Goal: Task Accomplishment & Management: Use online tool/utility

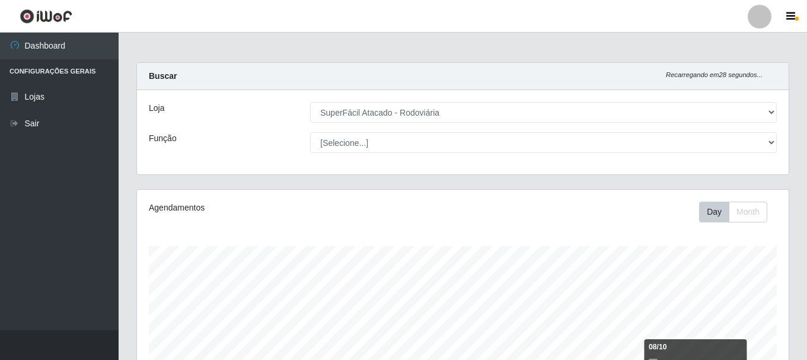
select select "400"
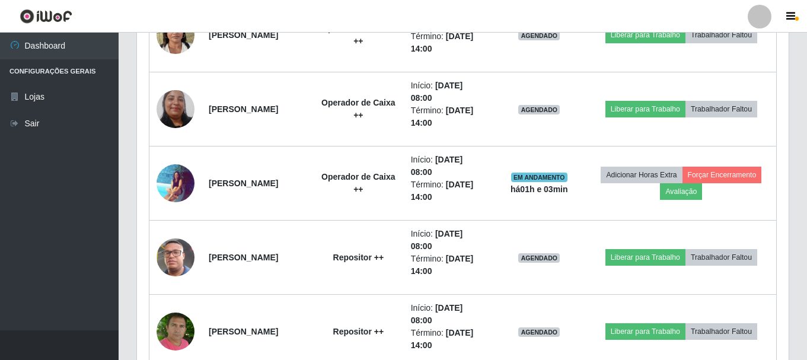
scroll to position [987, 0]
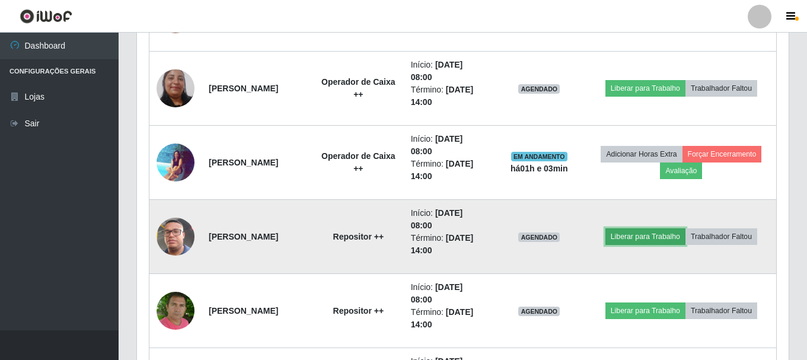
click at [643, 233] on button "Liberar para Trabalho" at bounding box center [645, 236] width 80 height 17
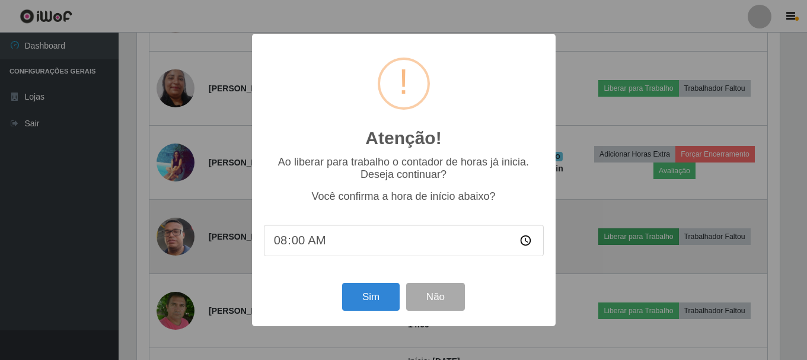
scroll to position [246, 646]
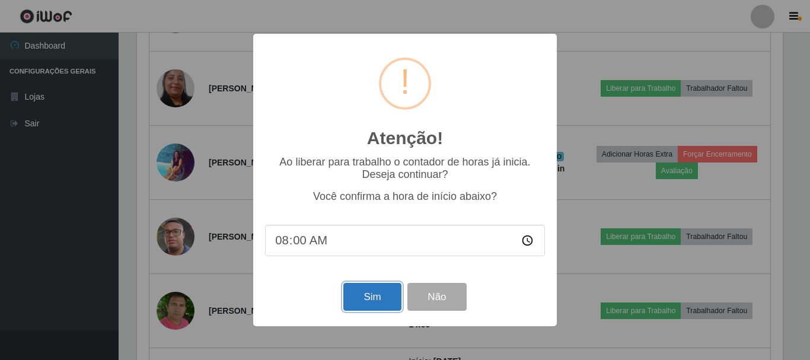
click at [375, 285] on button "Sim" at bounding box center [372, 297] width 58 height 28
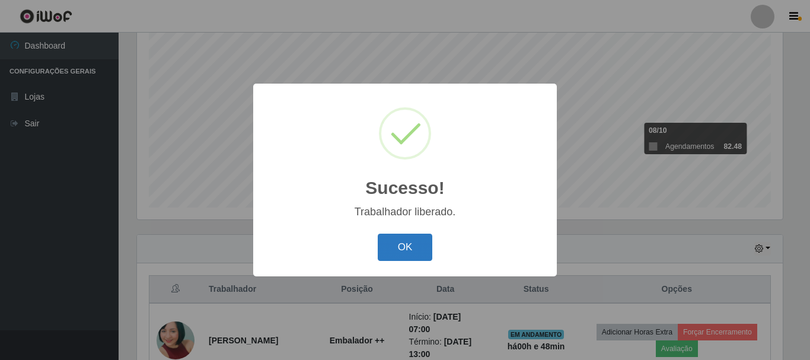
click at [387, 243] on button "OK" at bounding box center [405, 248] width 55 height 28
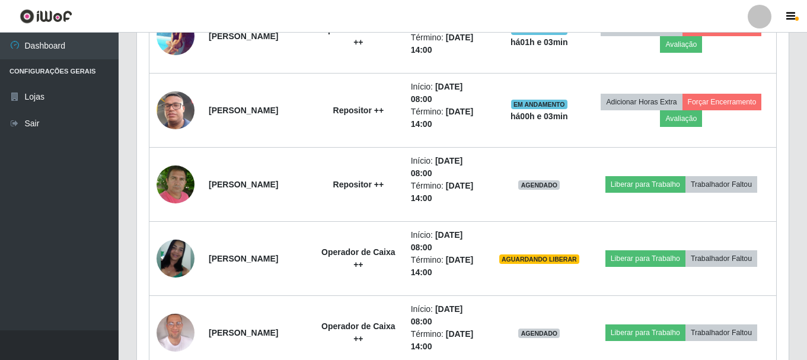
scroll to position [1165, 0]
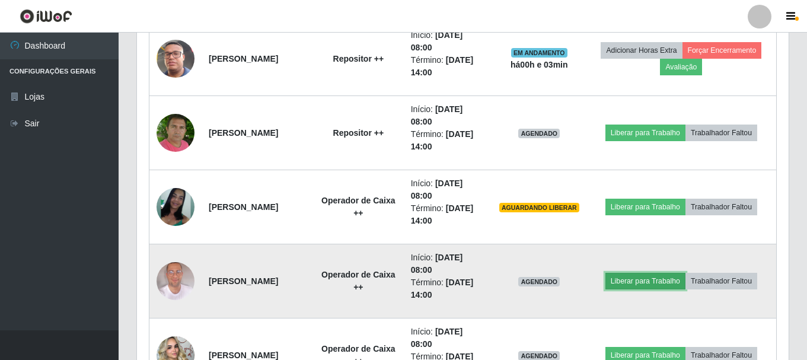
click at [653, 277] on button "Liberar para Trabalho" at bounding box center [645, 281] width 80 height 17
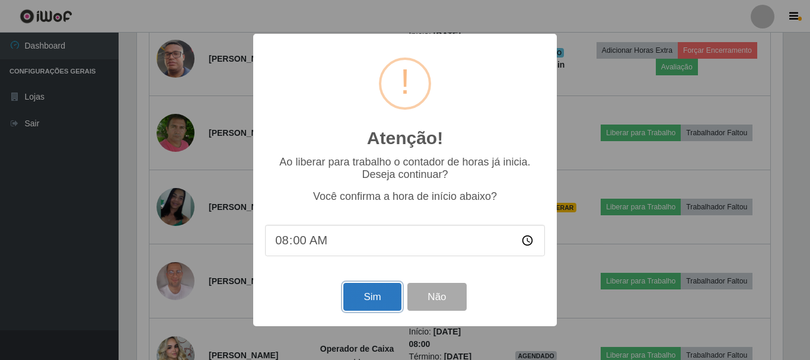
click at [381, 301] on button "Sim" at bounding box center [372, 297] width 58 height 28
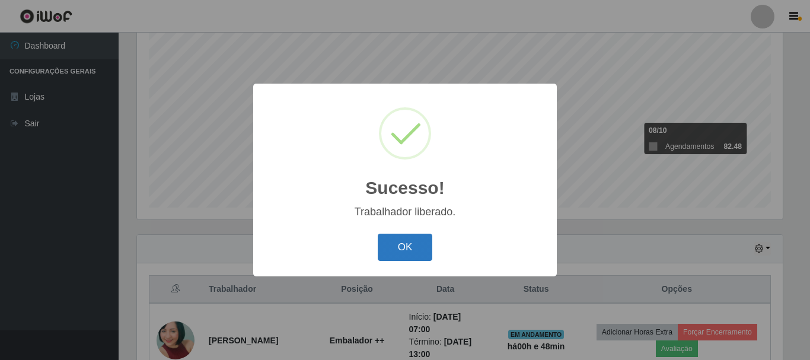
click at [397, 243] on button "OK" at bounding box center [405, 248] width 55 height 28
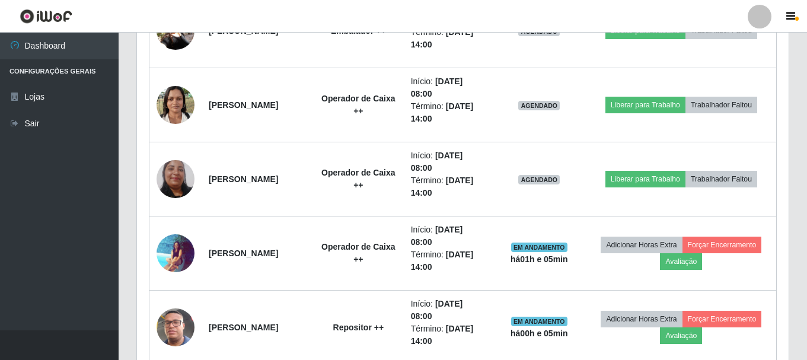
scroll to position [839, 0]
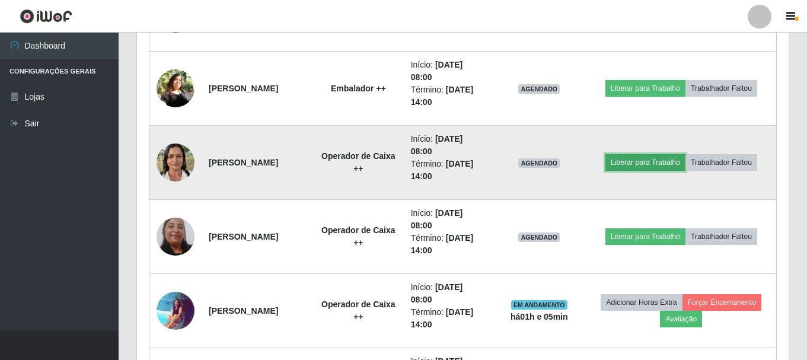
click at [629, 162] on button "Liberar para Trabalho" at bounding box center [645, 162] width 80 height 17
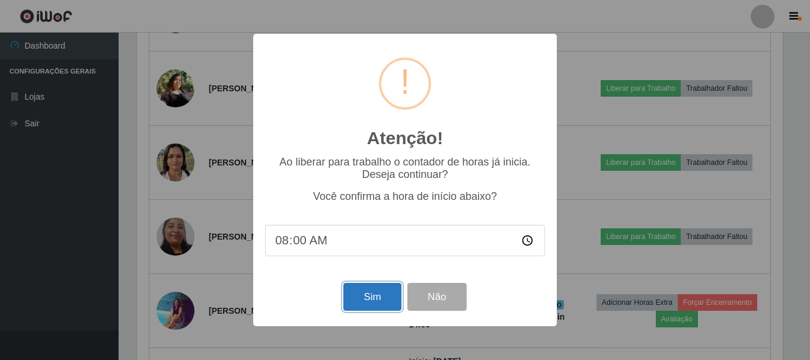
click at [371, 295] on button "Sim" at bounding box center [372, 297] width 58 height 28
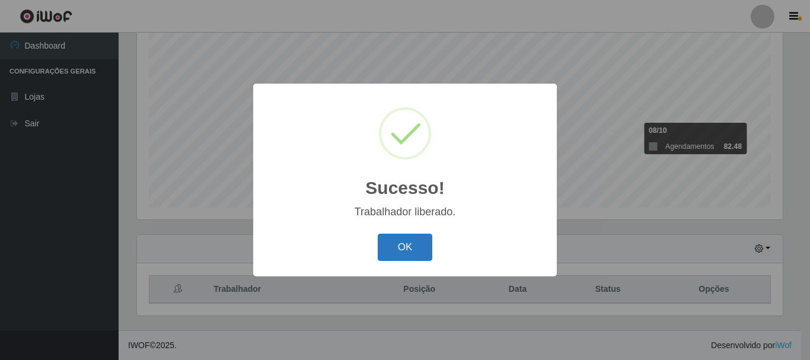
click at [403, 249] on button "OK" at bounding box center [405, 248] width 55 height 28
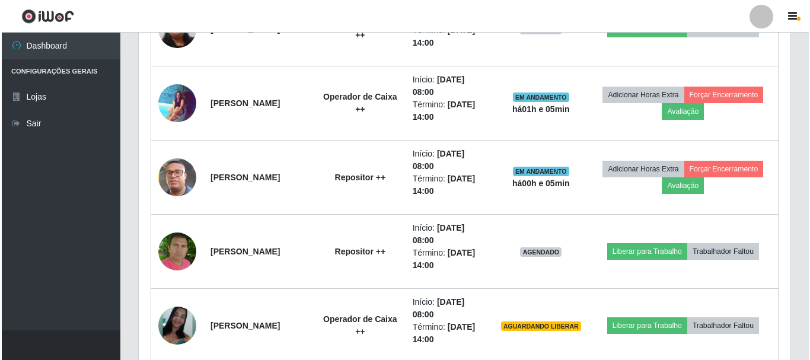
scroll to position [1165, 0]
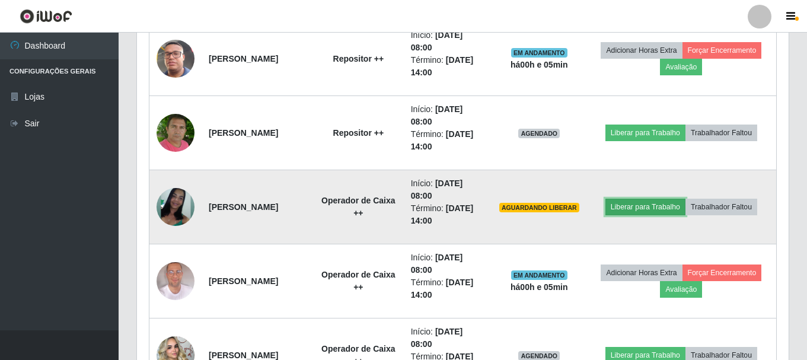
click at [647, 209] on button "Liberar para Trabalho" at bounding box center [645, 207] width 80 height 17
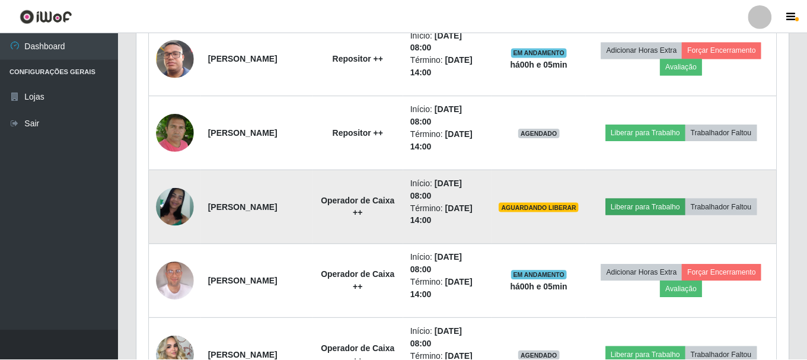
scroll to position [246, 646]
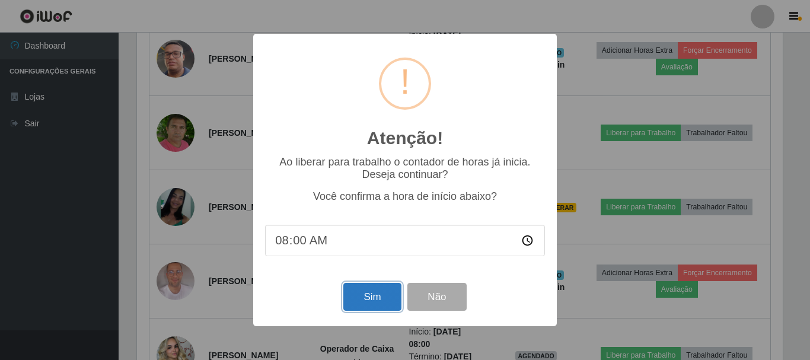
click at [380, 300] on button "Sim" at bounding box center [372, 297] width 58 height 28
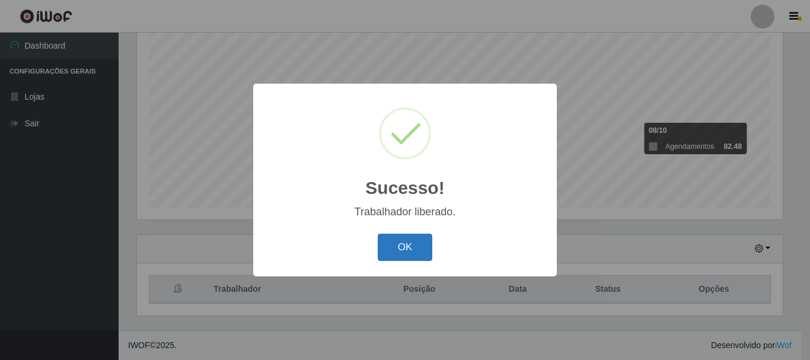
click at [394, 241] on button "OK" at bounding box center [405, 248] width 55 height 28
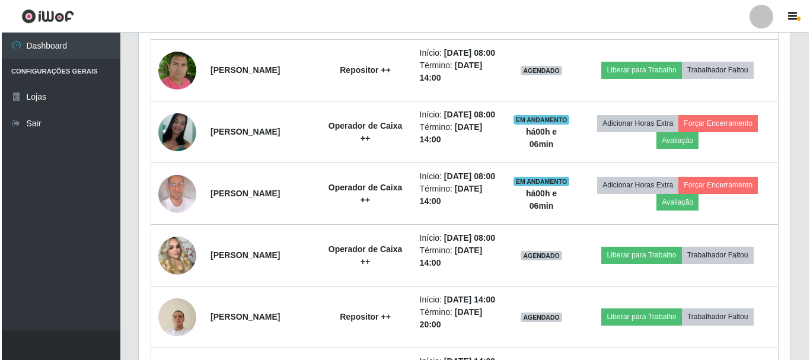
scroll to position [1165, 0]
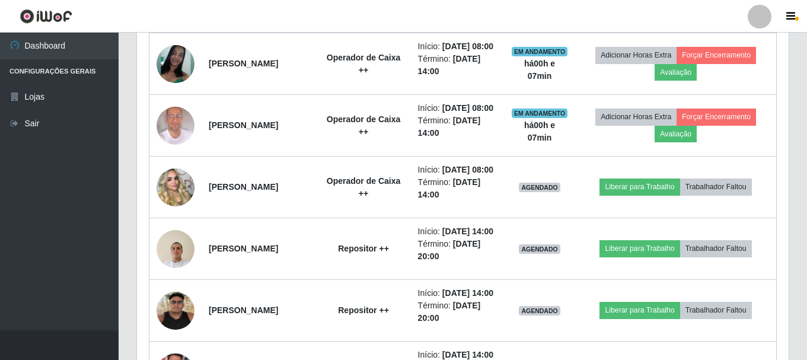
click at [646, 10] on button "Liberar para Trabalho" at bounding box center [640, 1] width 80 height 17
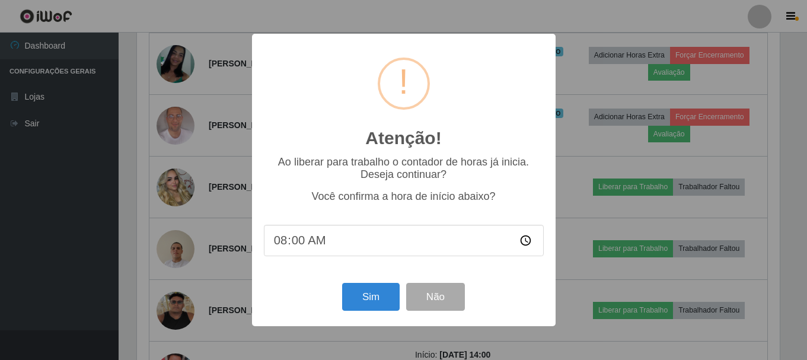
scroll to position [246, 646]
click at [383, 300] on button "Sim" at bounding box center [372, 297] width 58 height 28
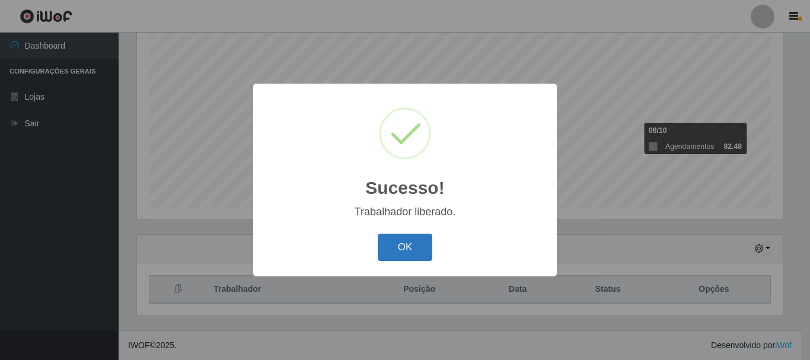
click at [403, 255] on button "OK" at bounding box center [405, 248] width 55 height 28
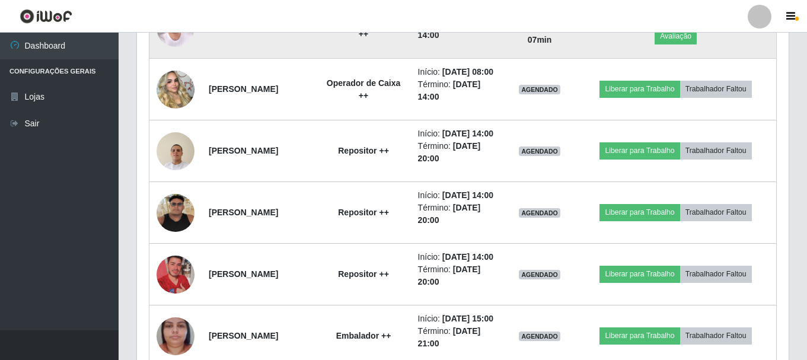
scroll to position [1284, 0]
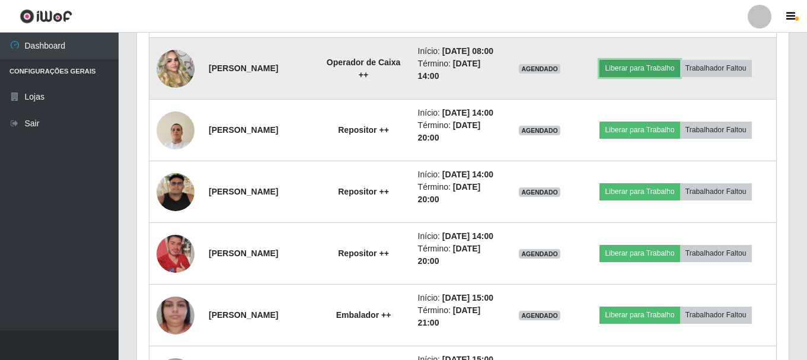
click at [643, 76] on button "Liberar para Trabalho" at bounding box center [640, 68] width 80 height 17
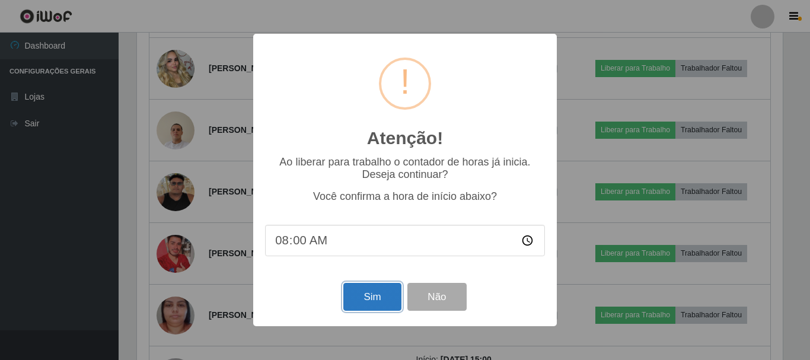
click at [375, 296] on button "Sim" at bounding box center [372, 297] width 58 height 28
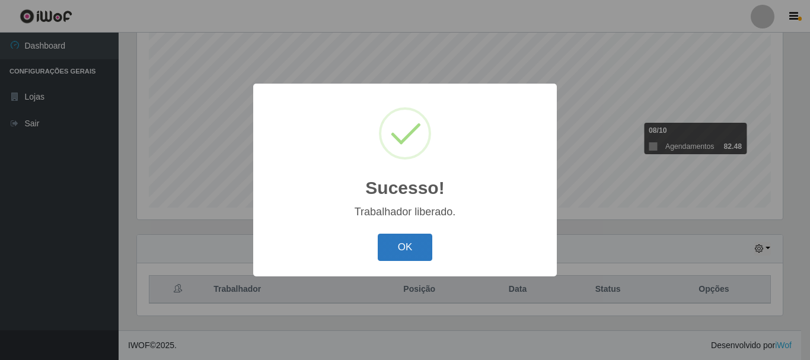
click at [415, 253] on button "OK" at bounding box center [405, 248] width 55 height 28
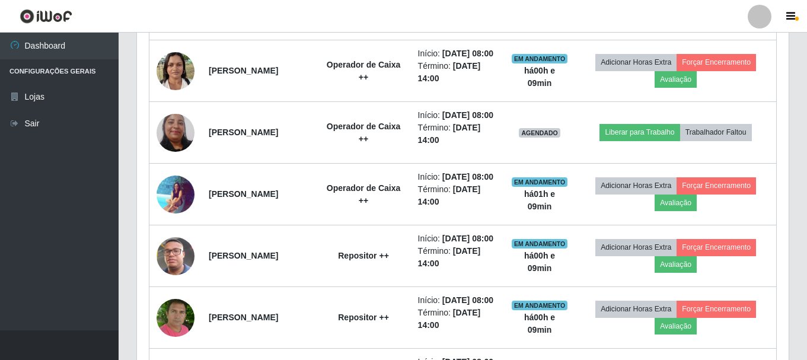
scroll to position [780, 0]
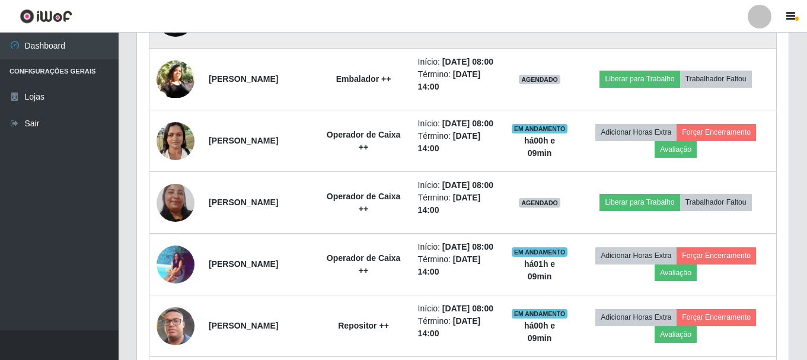
click at [649, 25] on button "Liberar para Trabalho" at bounding box center [640, 17] width 80 height 17
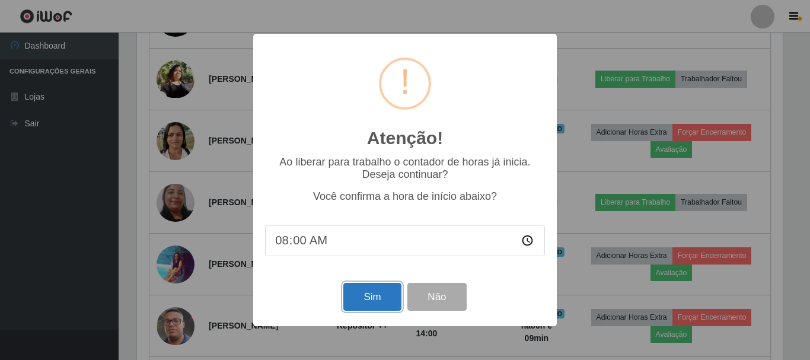
click at [379, 298] on button "Sim" at bounding box center [372, 297] width 58 height 28
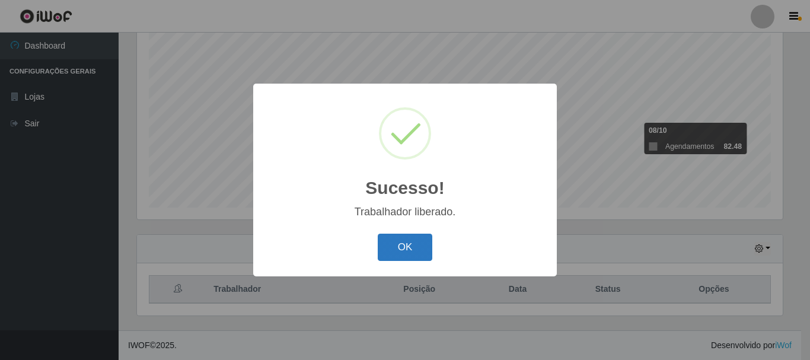
click at [391, 256] on button "OK" at bounding box center [405, 248] width 55 height 28
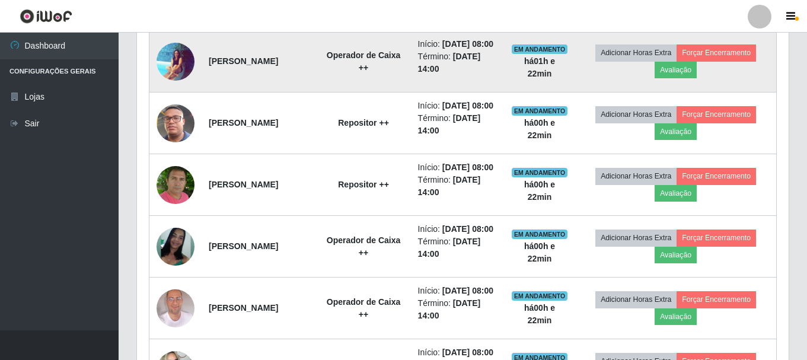
scroll to position [987, 0]
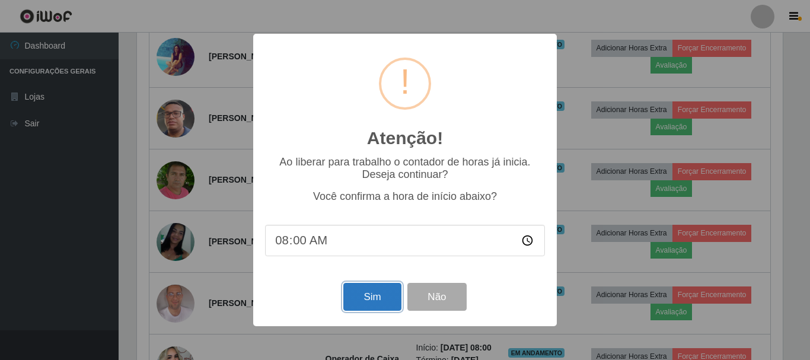
click at [378, 300] on button "Sim" at bounding box center [372, 297] width 58 height 28
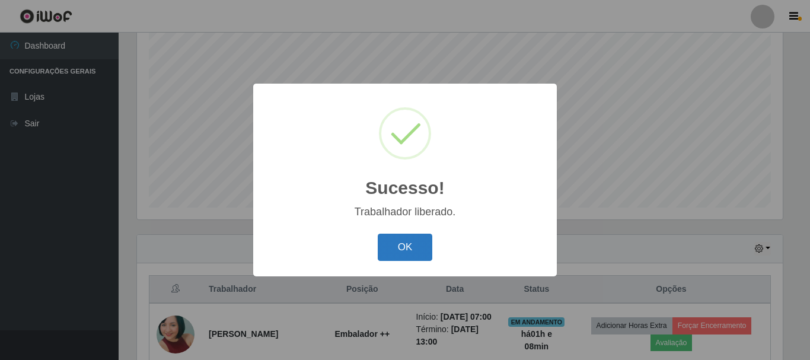
click at [394, 245] on button "OK" at bounding box center [405, 248] width 55 height 28
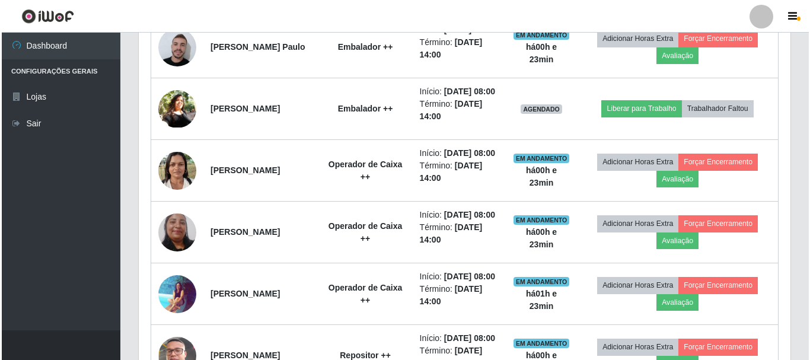
scroll to position [691, 0]
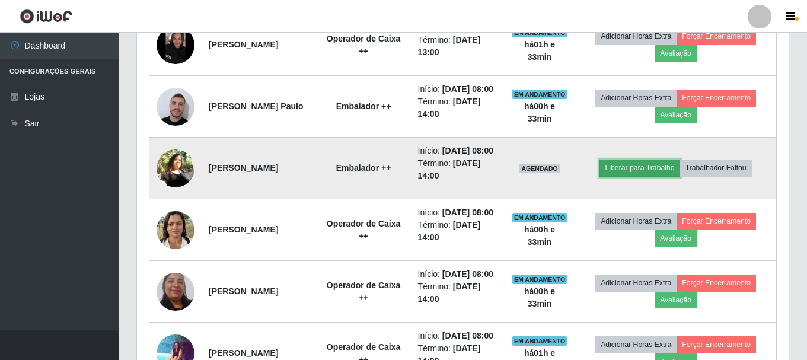
click at [648, 176] on button "Liberar para Trabalho" at bounding box center [640, 168] width 80 height 17
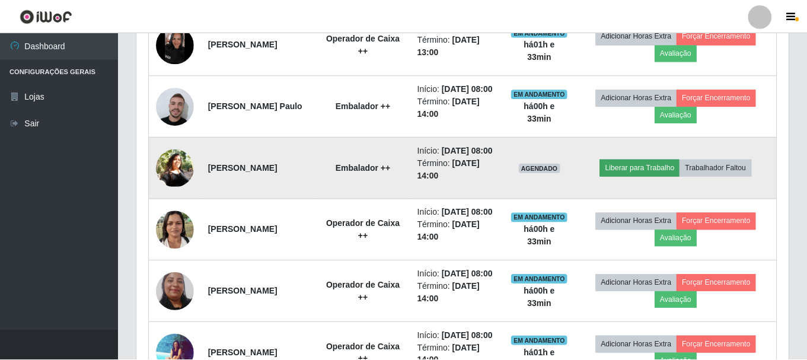
scroll to position [246, 646]
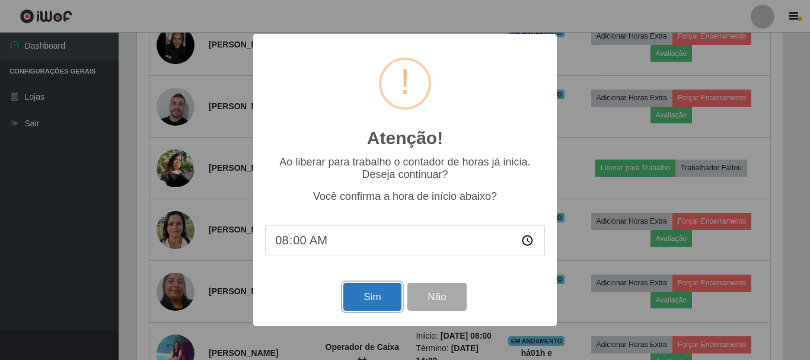
click at [380, 298] on button "Sim" at bounding box center [372, 297] width 58 height 28
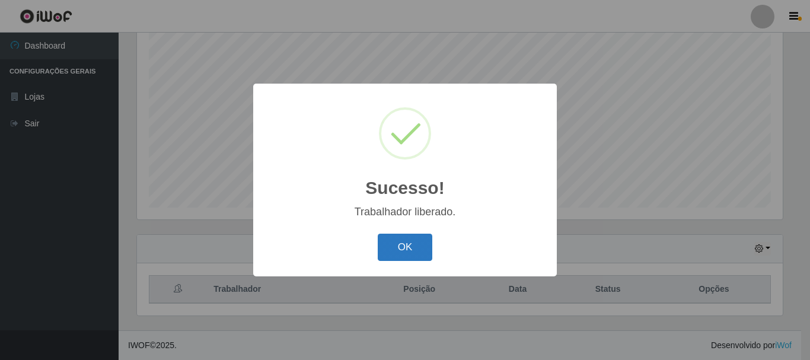
click at [425, 244] on button "OK" at bounding box center [405, 248] width 55 height 28
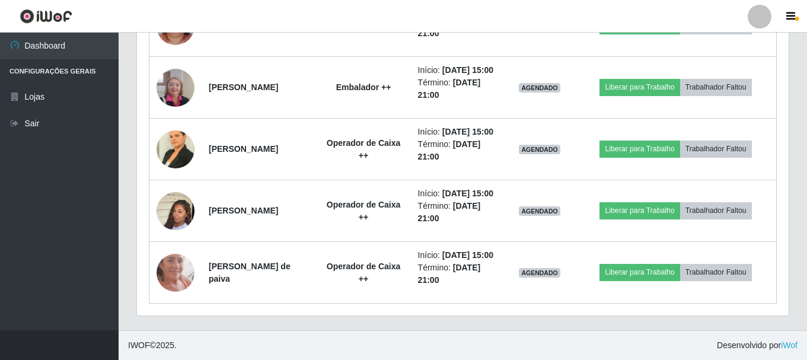
scroll to position [1610, 0]
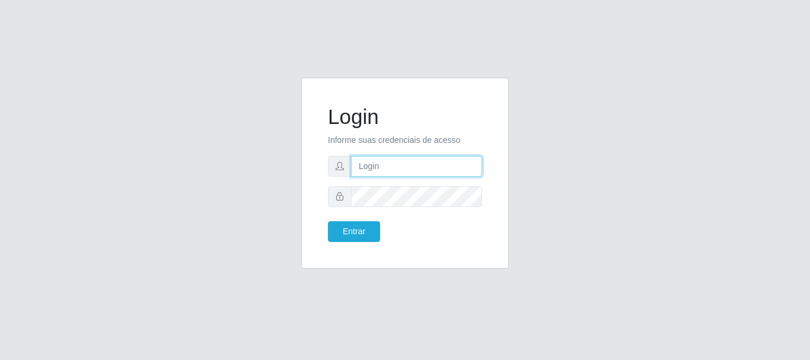
click at [404, 168] on input "text" at bounding box center [416, 166] width 131 height 21
click at [582, 56] on div "Login Informe suas credenciais de acesso Entrar" at bounding box center [405, 180] width 810 height 360
